Goal: Information Seeking & Learning: Learn about a topic

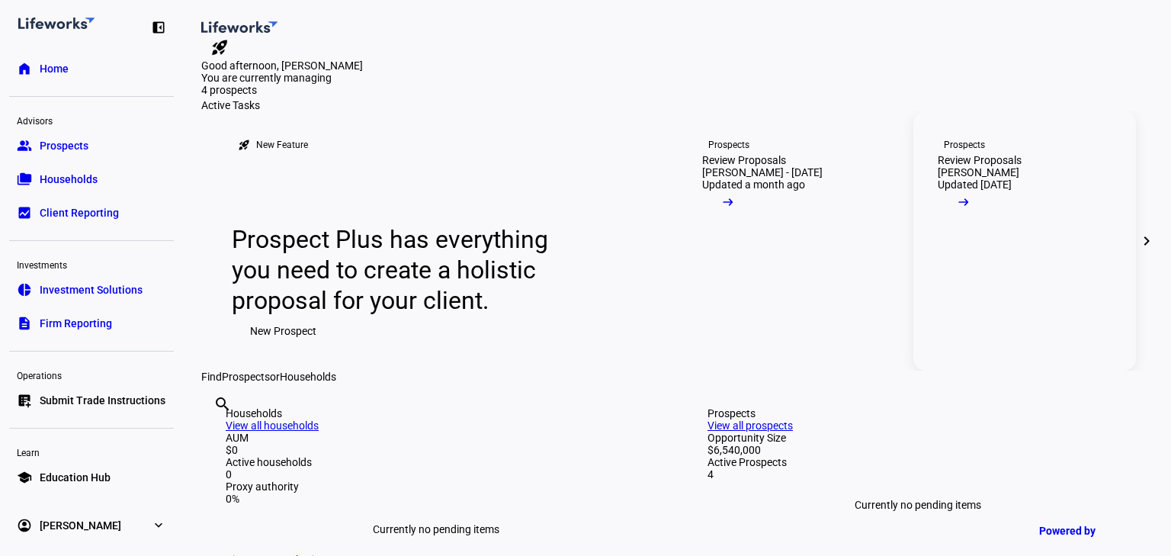
click at [971, 210] on mat-icon "arrow_right_alt" at bounding box center [963, 201] width 15 height 15
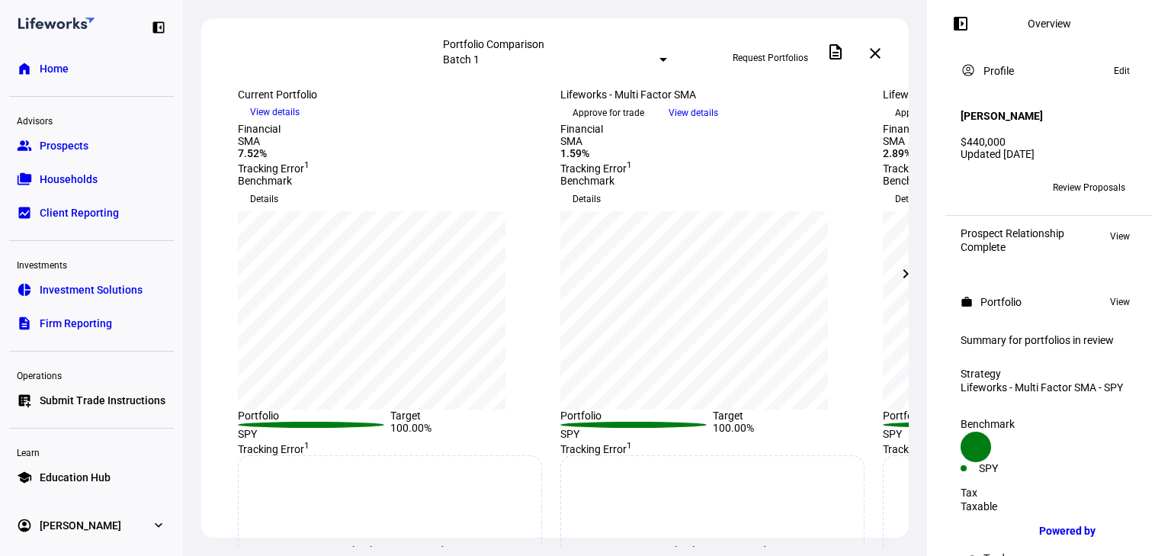
scroll to position [122, 0]
click at [1064, 178] on span "Review Proposals" at bounding box center [1089, 187] width 72 height 24
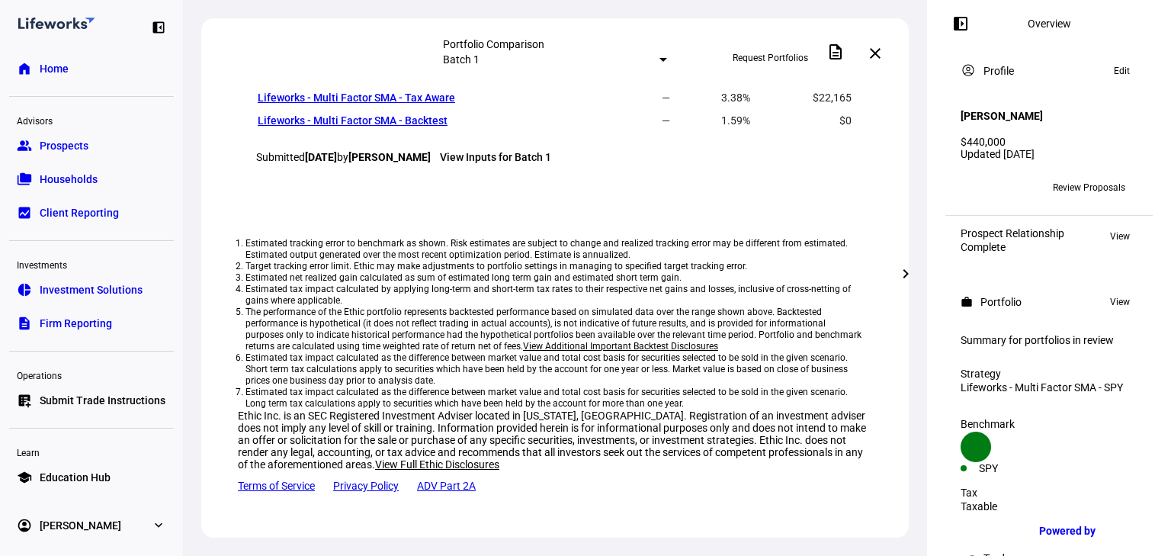
scroll to position [1220, 0]
click at [357, 104] on link "Lifeworks - Multi Factor SMA - Tax Aware" at bounding box center [356, 97] width 197 height 12
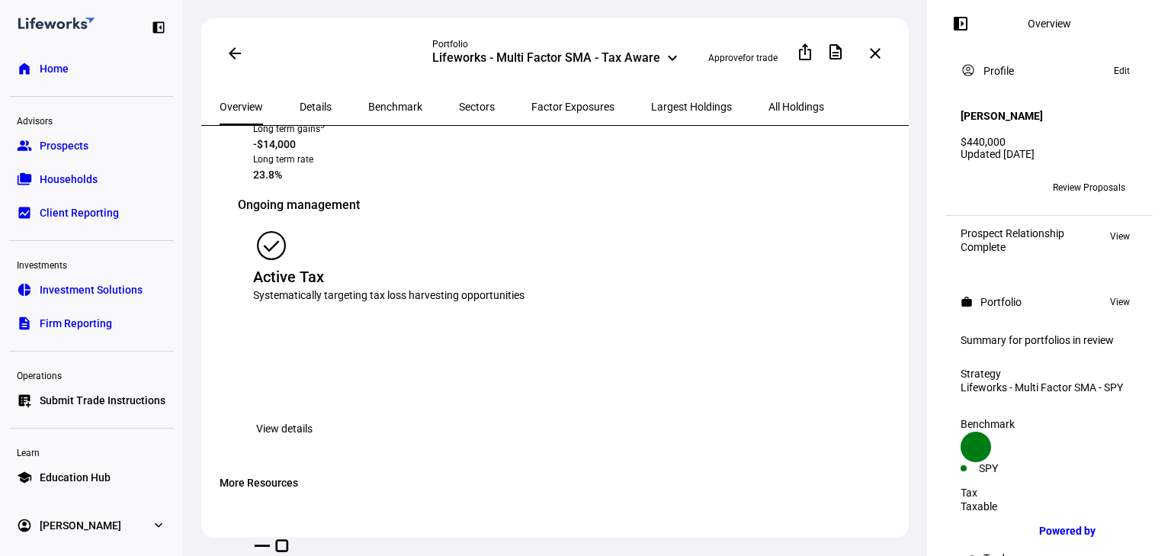
scroll to position [1159, 0]
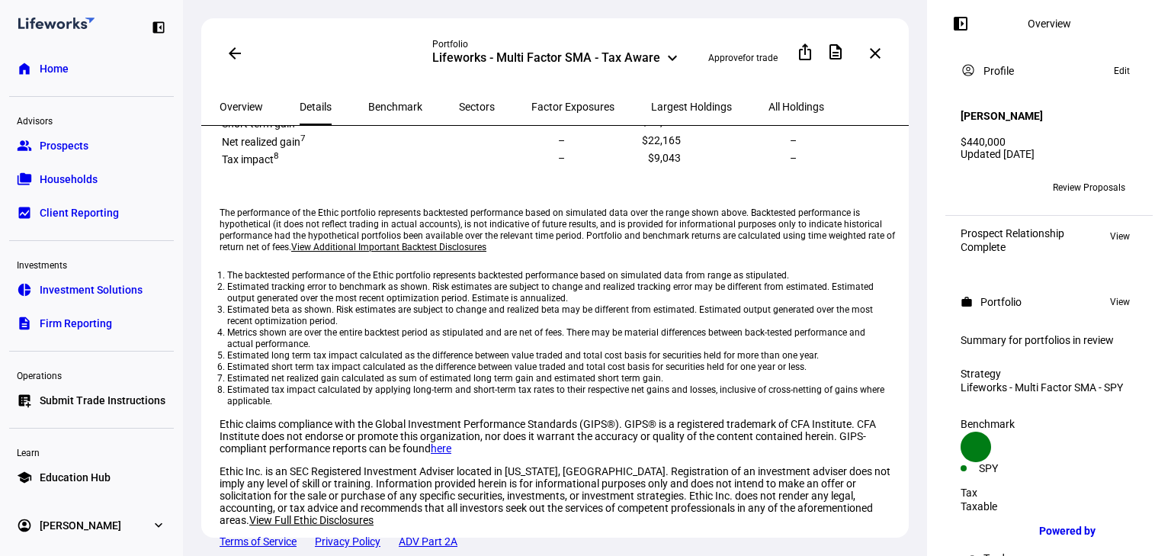
scroll to position [352, 0]
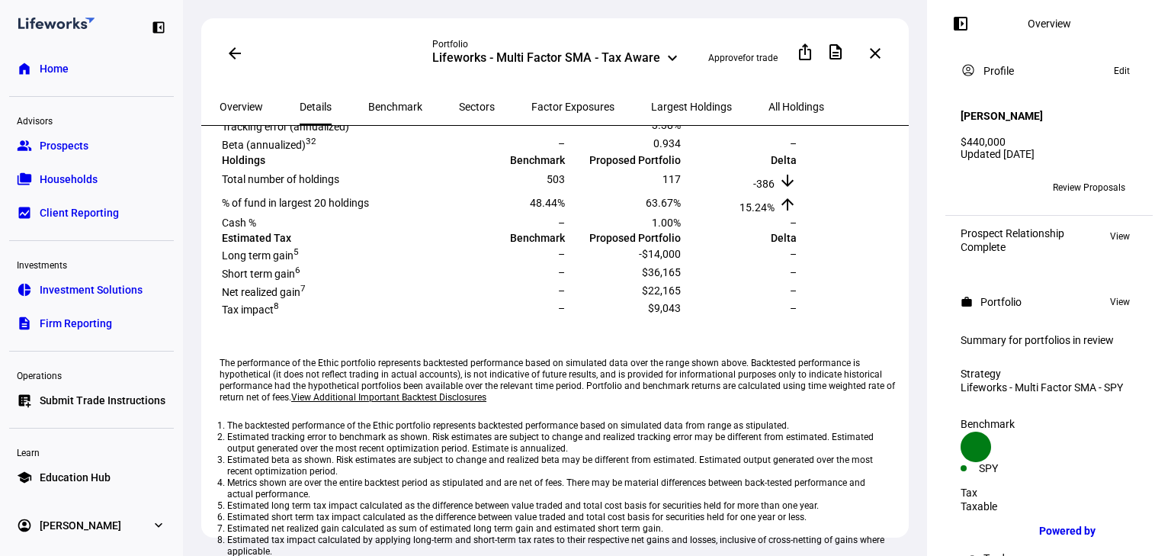
click at [238, 61] on span at bounding box center [235, 53] width 37 height 37
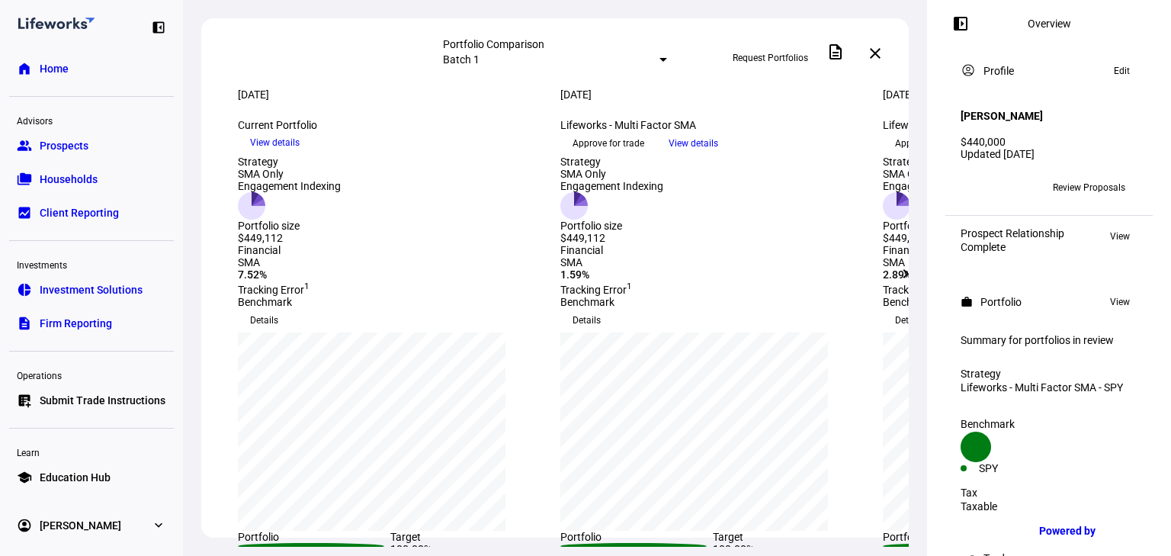
click at [98, 146] on link "group Prospects" at bounding box center [91, 145] width 165 height 30
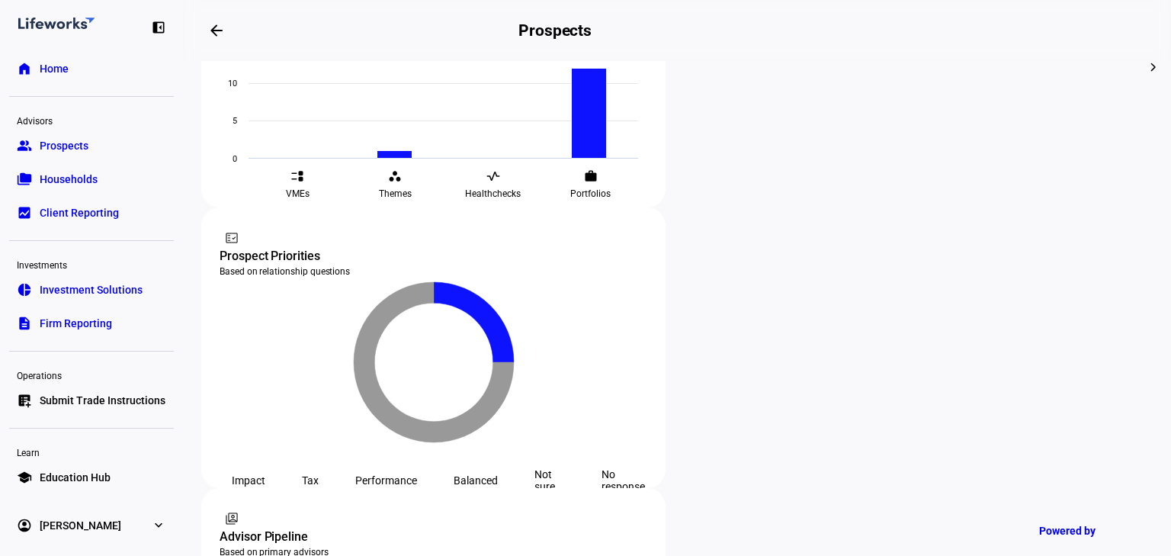
scroll to position [714, 0]
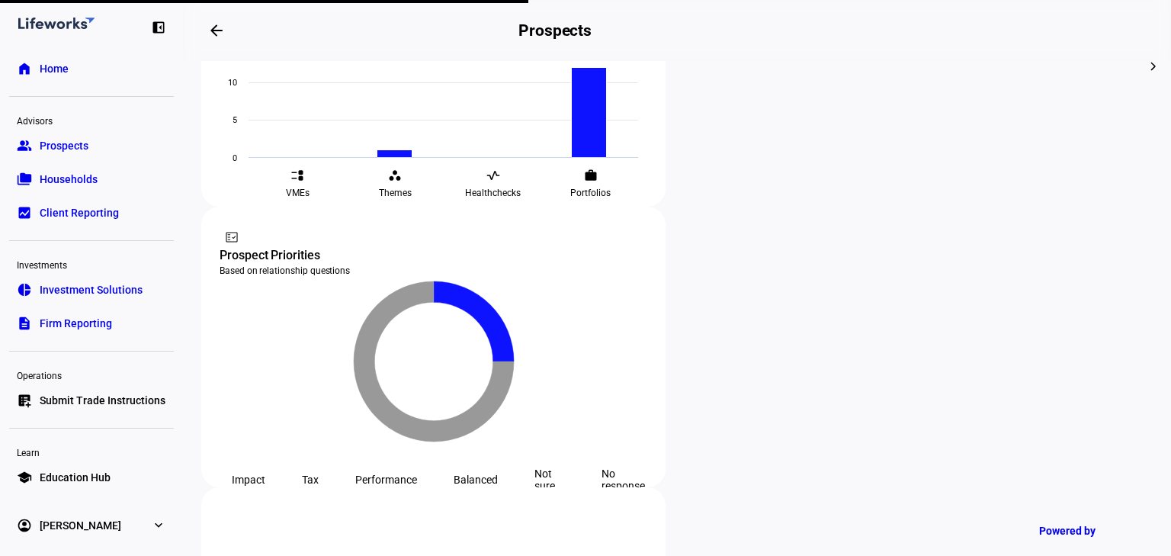
scroll to position [638, 0]
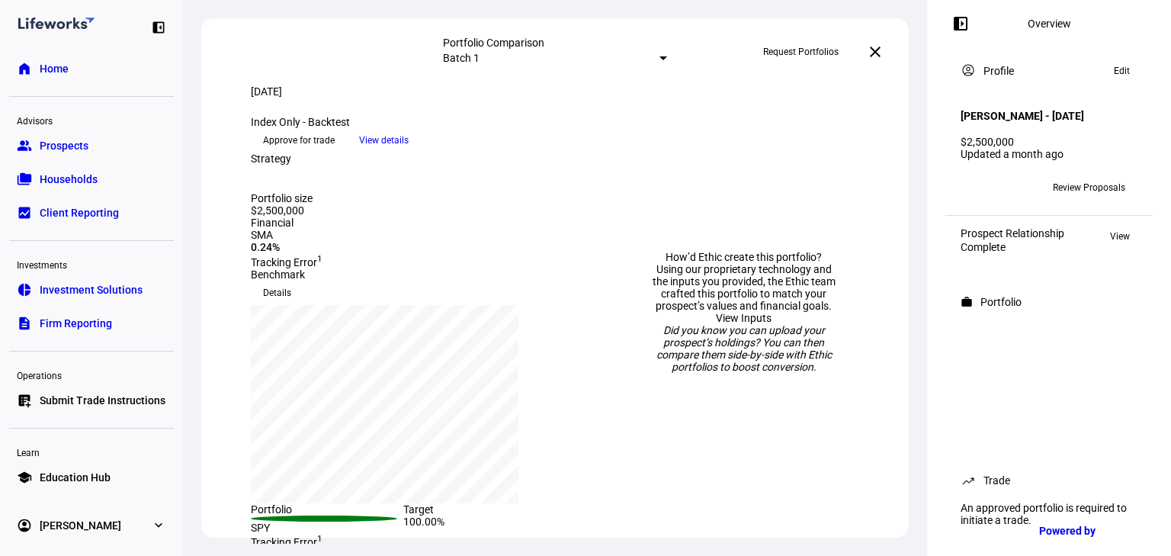
click at [882, 52] on mat-icon "close" at bounding box center [875, 52] width 18 height 18
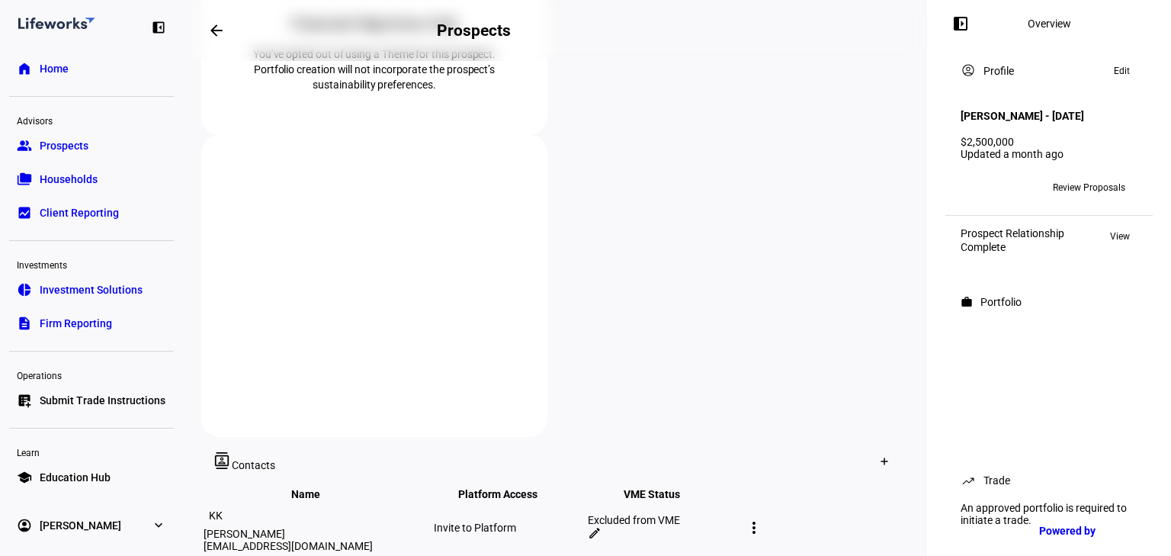
scroll to position [671, 0]
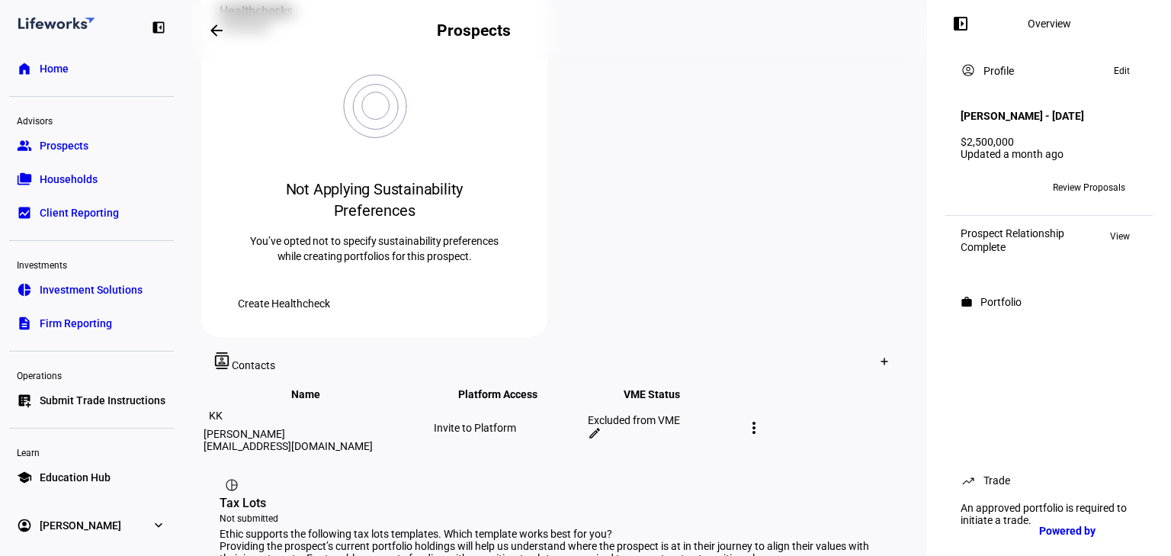
click at [1053, 200] on span "Review Proposals" at bounding box center [1089, 187] width 72 height 24
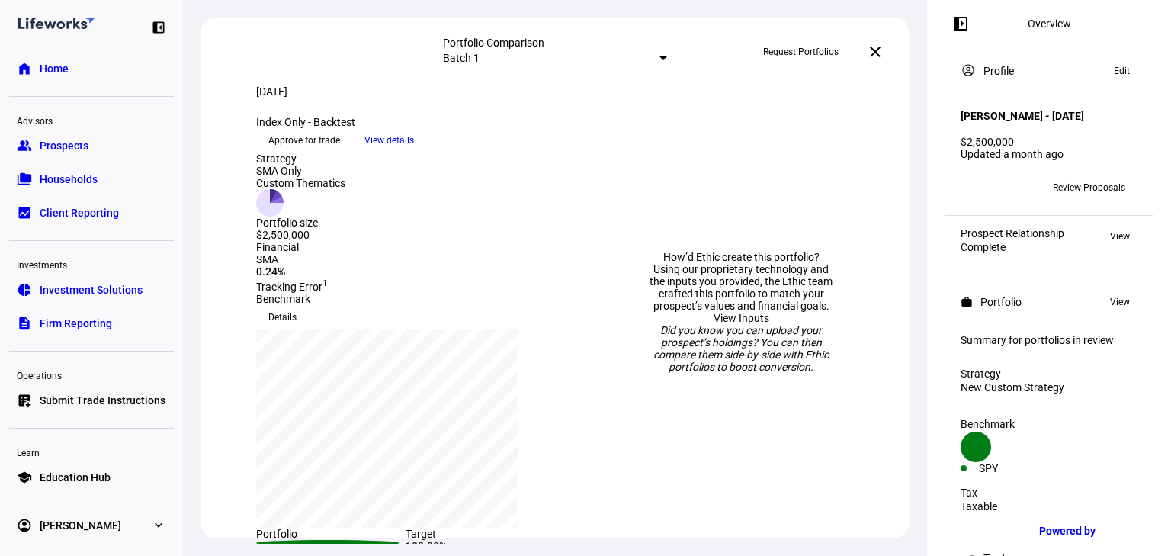
click at [414, 152] on span "View details" at bounding box center [389, 140] width 50 height 23
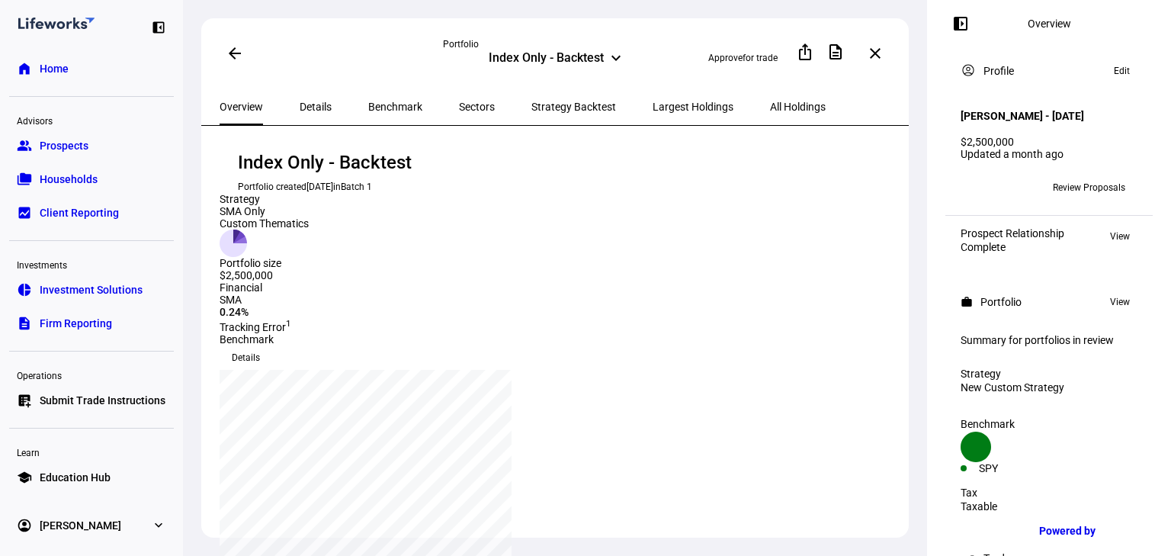
click at [300, 95] on span "Details" at bounding box center [316, 106] width 32 height 37
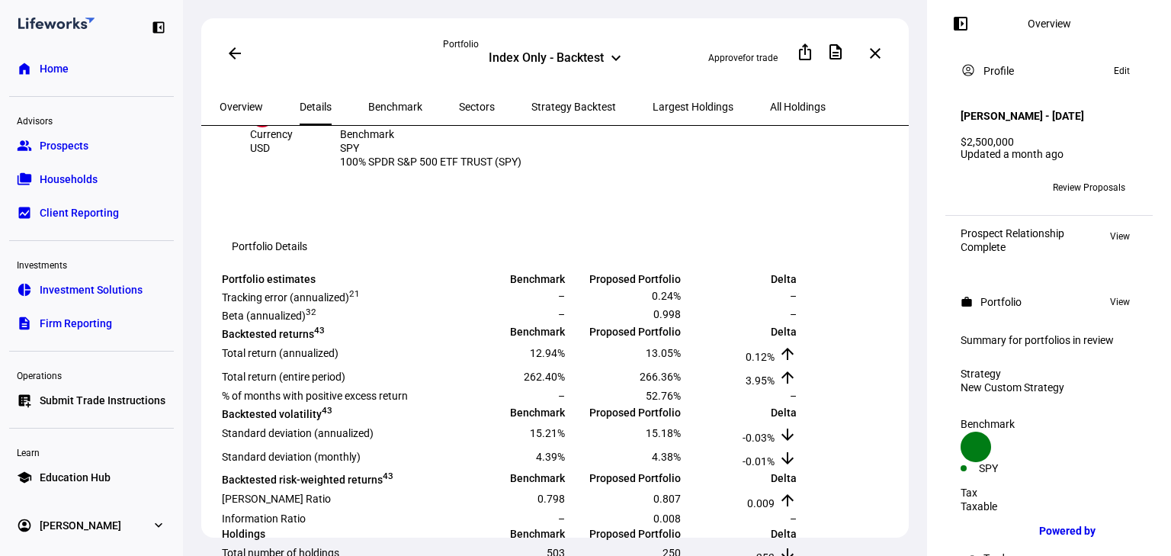
scroll to position [305, 0]
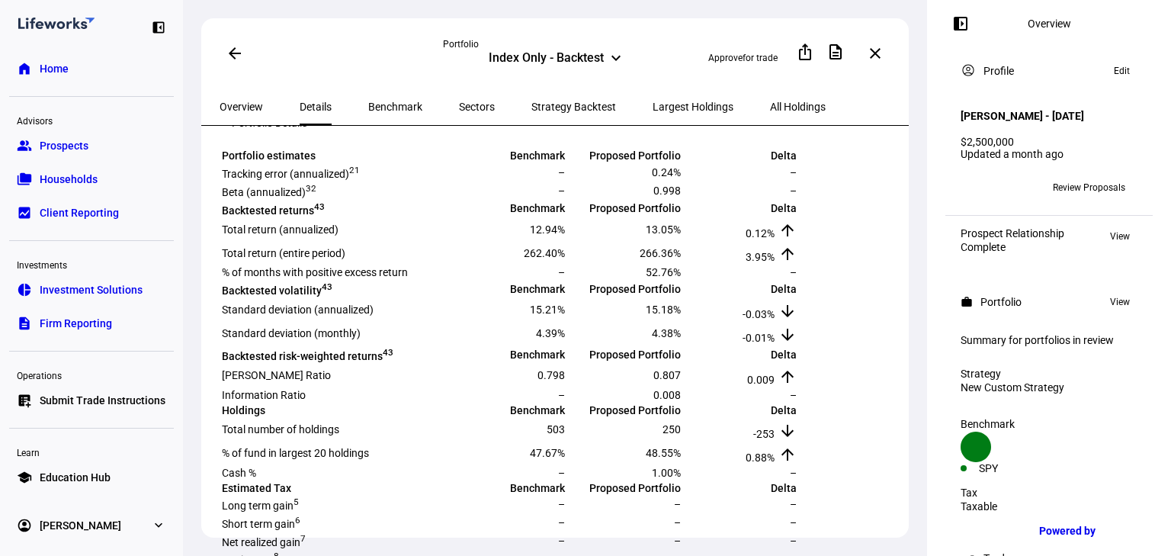
click at [252, 104] on span "Overview" at bounding box center [241, 106] width 43 height 11
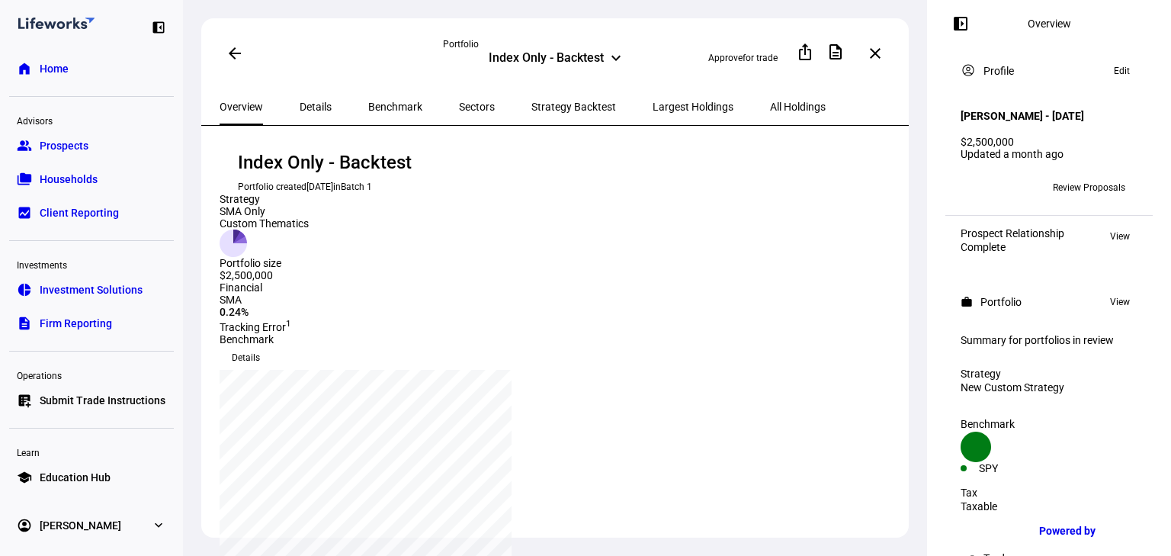
click at [302, 108] on span "Details" at bounding box center [316, 106] width 32 height 11
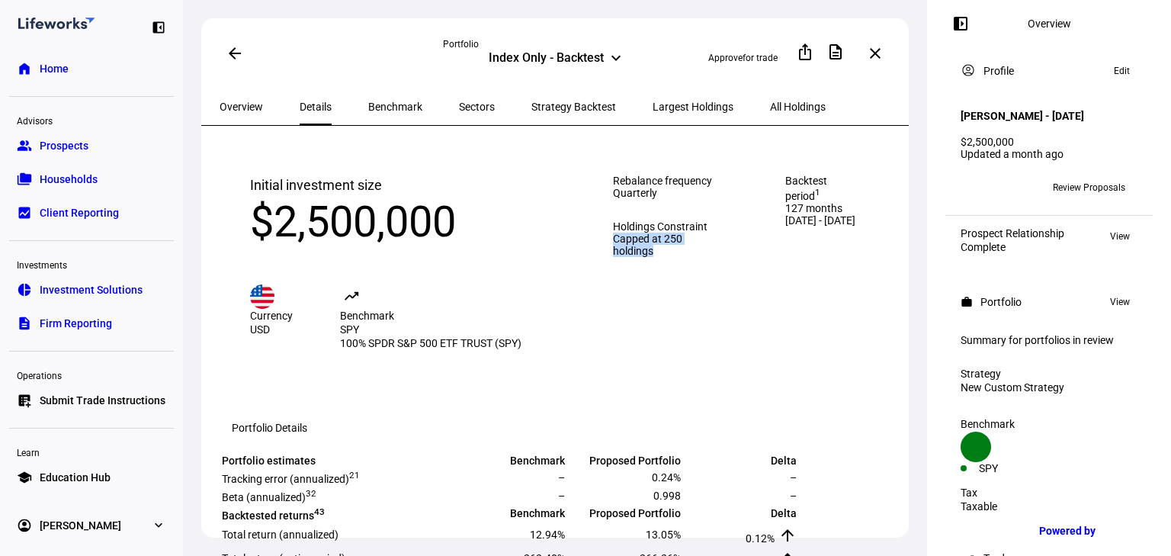
drag, startPoint x: 554, startPoint y: 268, endPoint x: 642, endPoint y: 300, distance: 93.3
click at [642, 300] on div "Rebalance frequency Quarterly Holdings Constraint Capped at 250 holdings" at bounding box center [669, 262] width 172 height 236
drag, startPoint x: 775, startPoint y: 207, endPoint x: 840, endPoint y: 233, distance: 69.8
click at [840, 214] on span "127 months" at bounding box center [824, 208] width 79 height 12
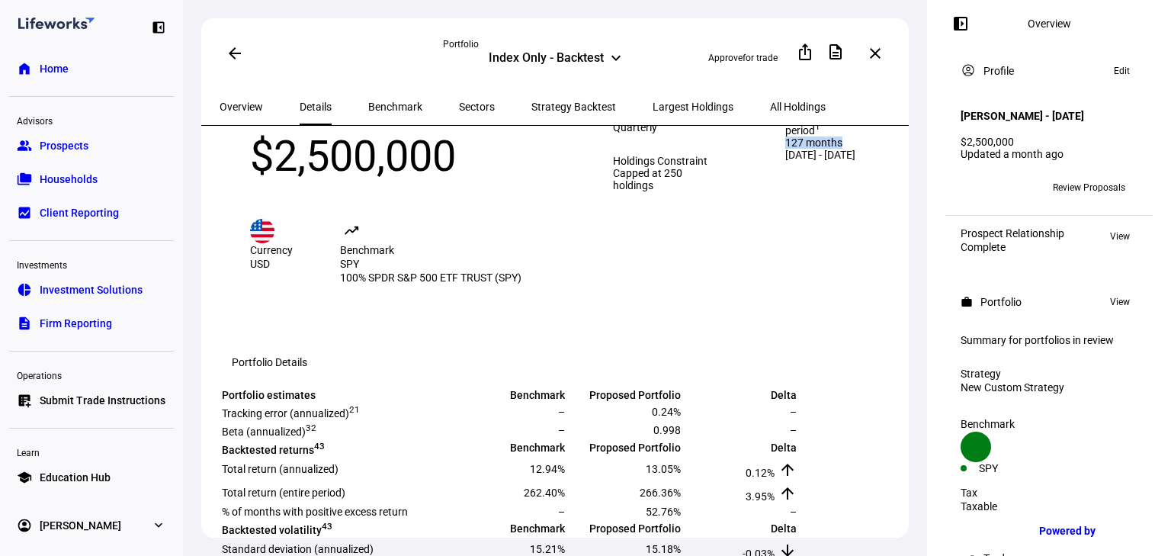
scroll to position [244, 0]
